Goal: Check status

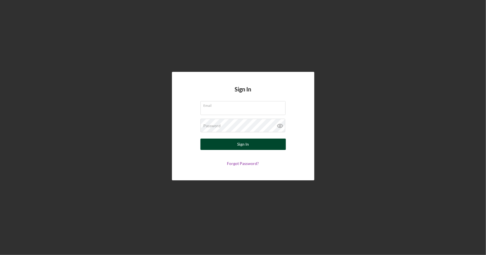
type input "[PERSON_NAME][EMAIL_ADDRESS][DOMAIN_NAME]"
click at [237, 145] on button "Sign In" at bounding box center [242, 144] width 85 height 11
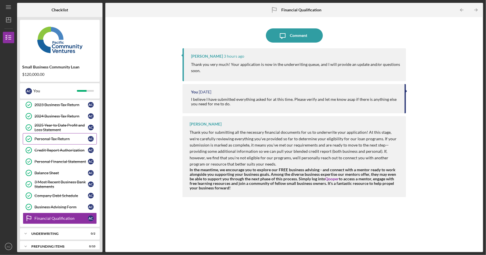
scroll to position [51, 0]
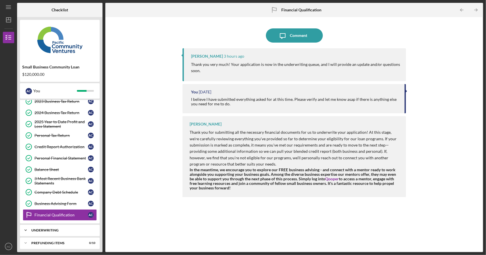
click at [75, 229] on div "Underwriting" at bounding box center [61, 230] width 61 height 3
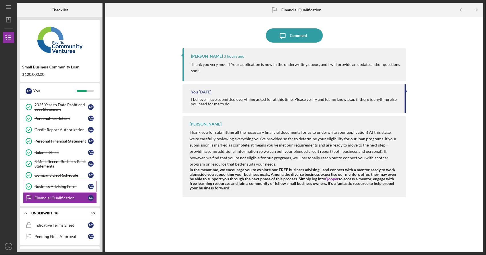
scroll to position [77, 0]
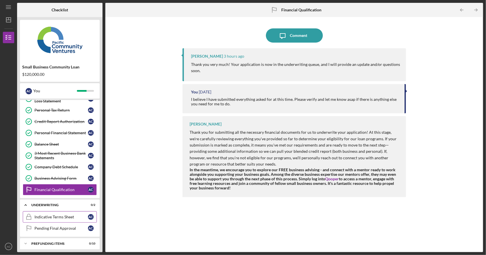
click at [60, 215] on div "Indicative Terms Sheet" at bounding box center [60, 217] width 53 height 5
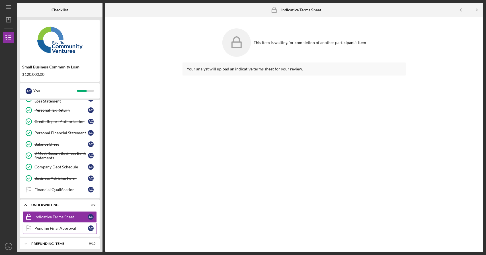
click at [59, 226] on div "Pending Final Approval" at bounding box center [60, 228] width 53 height 5
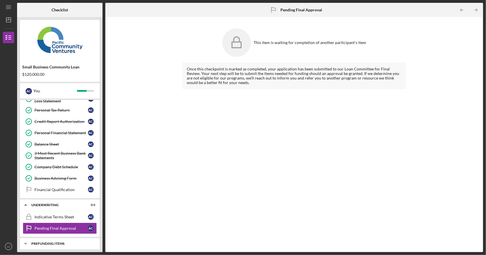
click at [57, 242] on div "Prefunding Items" at bounding box center [61, 243] width 61 height 3
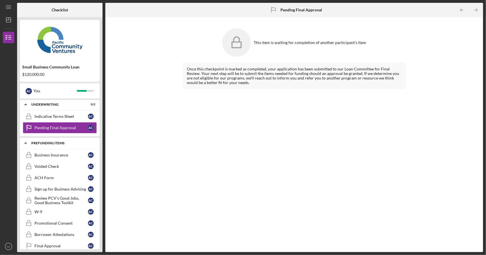
scroll to position [192, 0]
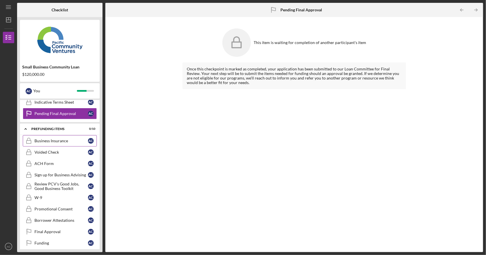
click at [67, 139] on div "Business Insurance" at bounding box center [60, 141] width 53 height 5
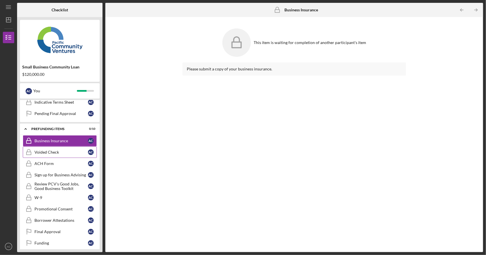
click at [68, 150] on div "Voided Check" at bounding box center [60, 152] width 53 height 5
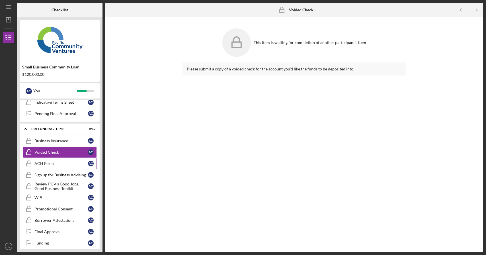
click at [53, 163] on link "ACH Form ACH Form A C" at bounding box center [60, 163] width 74 height 11
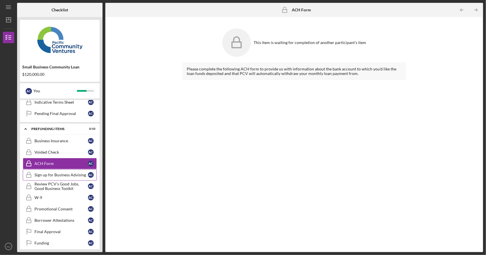
click at [55, 173] on div "Sign up for Business Advising" at bounding box center [60, 175] width 53 height 5
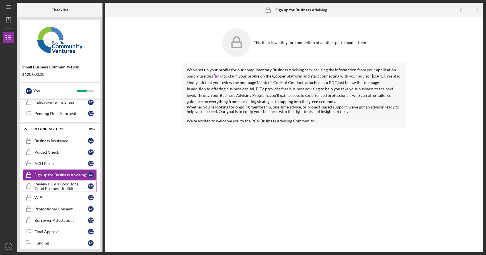
click at [56, 182] on div "Review PCV's Good Jobs, Good Business Toolkit" at bounding box center [60, 186] width 53 height 9
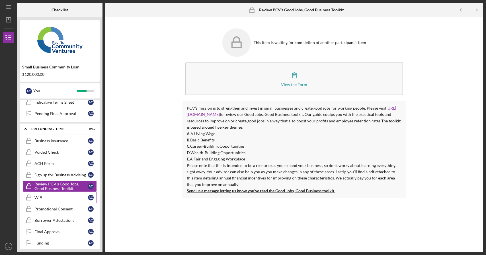
click at [55, 196] on div "W-9" at bounding box center [60, 198] width 53 height 5
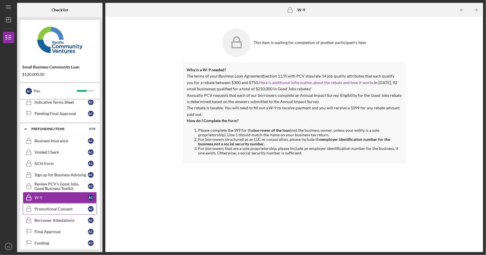
click at [56, 207] on div "Promotional Consent" at bounding box center [60, 209] width 53 height 5
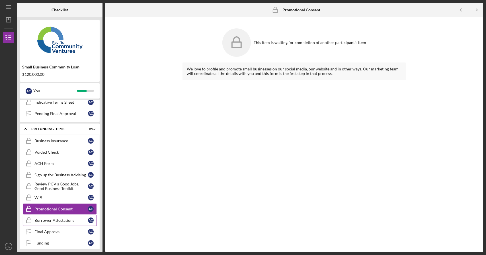
click at [55, 215] on link "Borrower Attestations Borrower Attestations A C" at bounding box center [60, 220] width 74 height 11
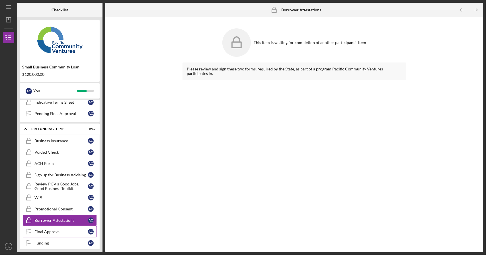
click at [54, 230] on div "Final Approval" at bounding box center [60, 232] width 53 height 5
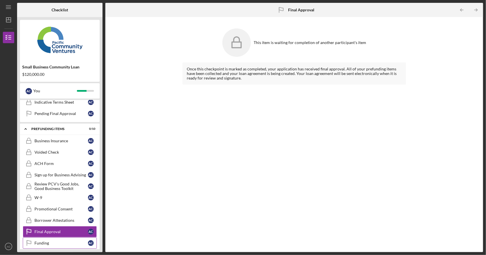
click at [47, 241] on div "Funding" at bounding box center [60, 243] width 53 height 5
